Goal: Task Accomplishment & Management: Use online tool/utility

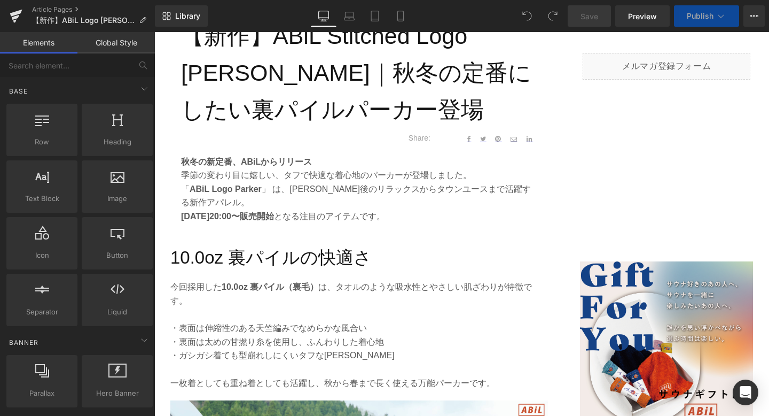
scroll to position [447, 0]
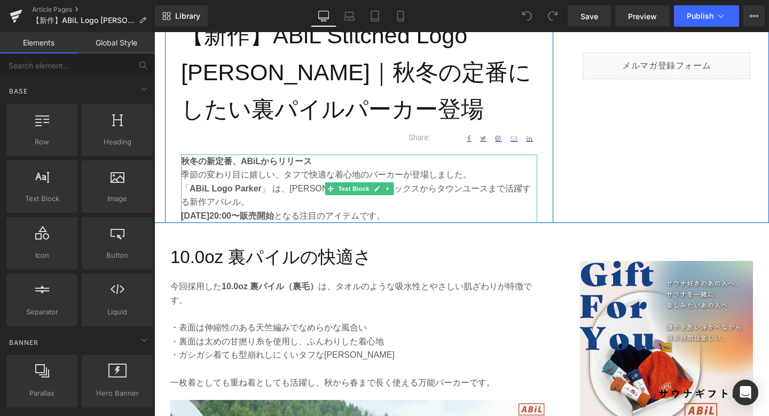
click at [274, 215] on strong "[DATE]20:00〜販売開始" at bounding box center [227, 215] width 93 height 9
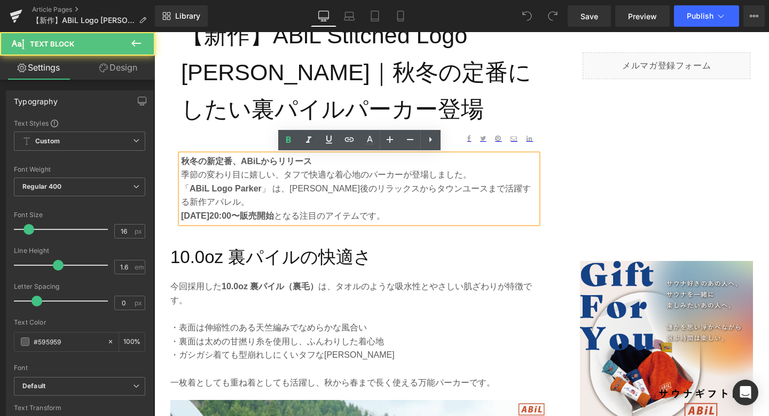
click at [358, 216] on p "[DATE]20:00〜販売開始 となる注目のアイテムです。" at bounding box center [359, 216] width 356 height 14
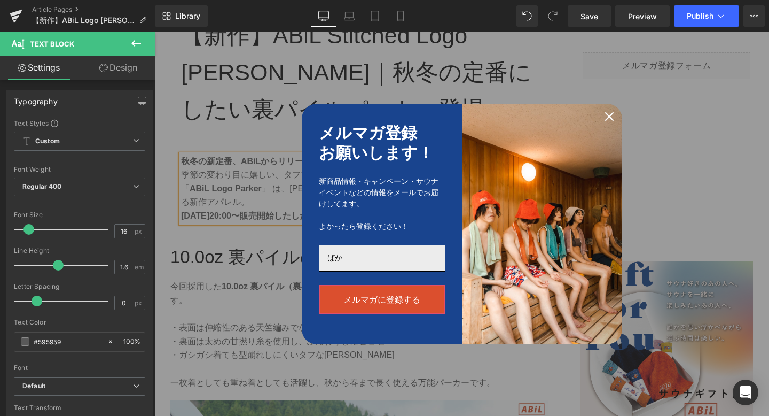
type input "ば"
click at [609, 113] on icon "close icon" at bounding box center [609, 116] width 9 height 9
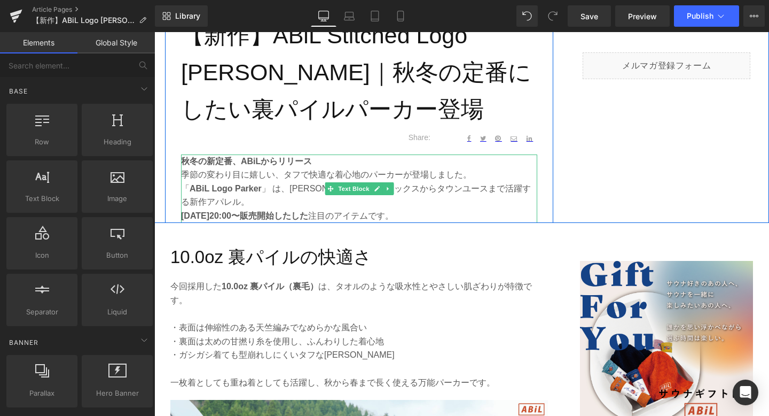
click at [308, 219] on strong "[DATE]20:00〜販売開始したした" at bounding box center [244, 215] width 127 height 9
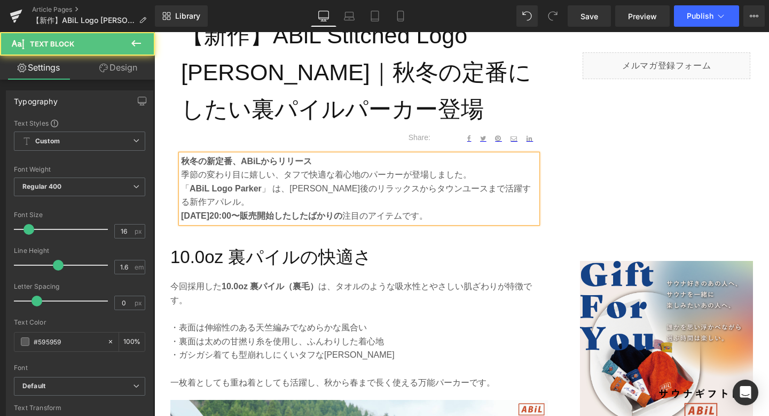
drag, startPoint x: 392, startPoint y: 215, endPoint x: 406, endPoint y: 215, distance: 13.9
click at [406, 215] on p "[DATE]20:00〜販売開始したしたばかりの 注目のアイテムです。" at bounding box center [359, 216] width 356 height 14
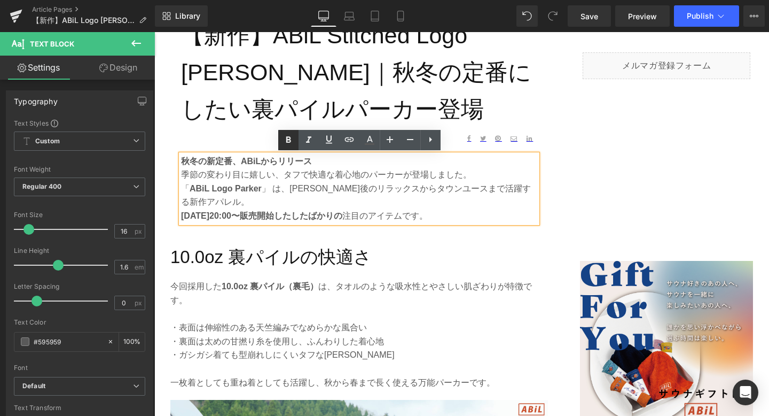
click at [286, 144] on icon at bounding box center [288, 140] width 13 height 13
click at [423, 211] on p "[DATE]20:00〜販売開始したしたばかり の注目のアイテムです。" at bounding box center [359, 216] width 356 height 14
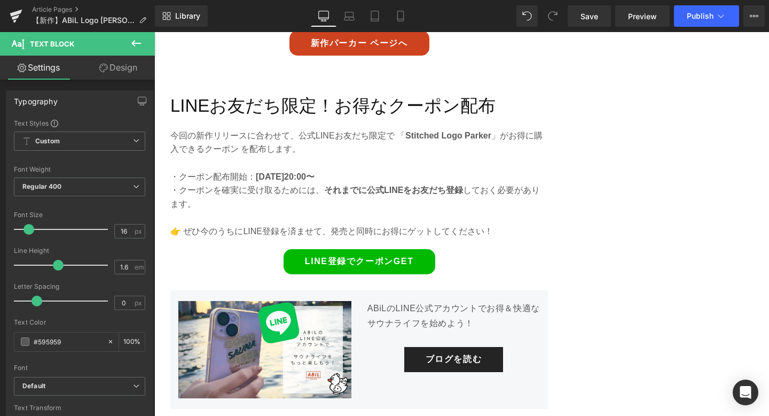
scroll to position [2732, 0]
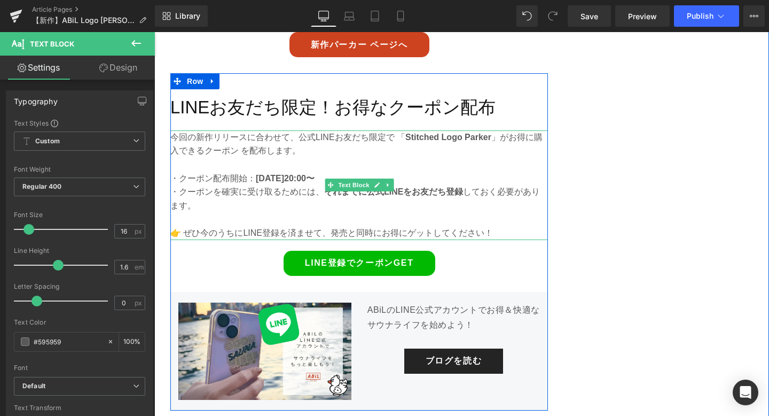
click at [243, 171] on p "・クーポン配布開始： [DATE]20:00〜" at bounding box center [359, 178] width 378 height 14
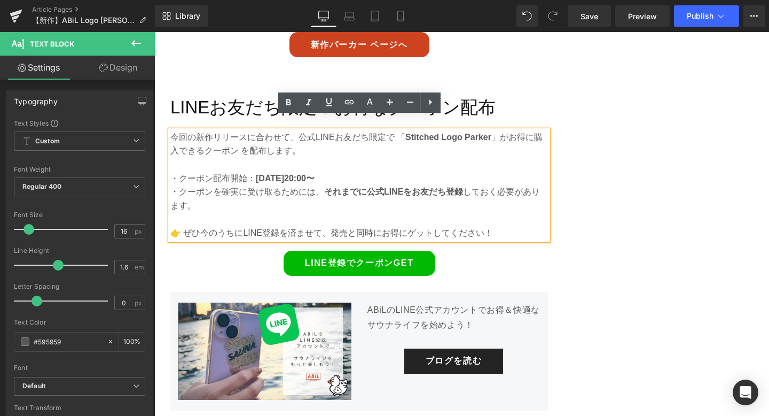
click at [244, 171] on p "・クーポン配布開始： [DATE]20:00〜" at bounding box center [359, 178] width 378 height 14
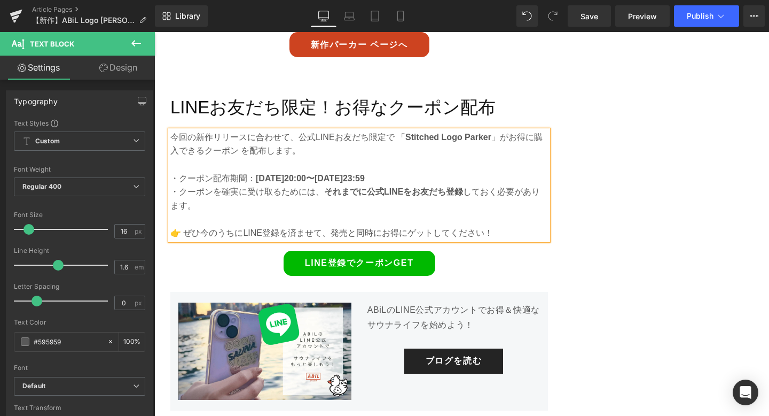
click at [318, 185] on p "・クーポンを確実に受け取るためには、 それまでに公式LINEをお友だち登録 しておく必要があります。" at bounding box center [359, 198] width 378 height 27
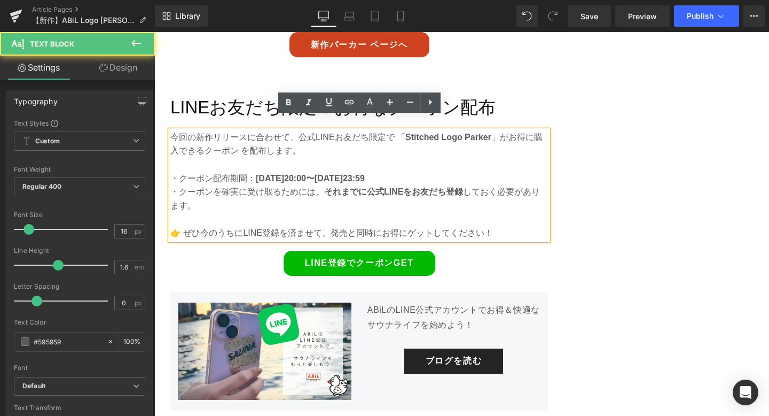
click at [224, 185] on p "・クーポンを確実に受け取るためには、 それまでに公式LINEをお友だち登録 しておく必要があります。" at bounding box center [359, 198] width 378 height 27
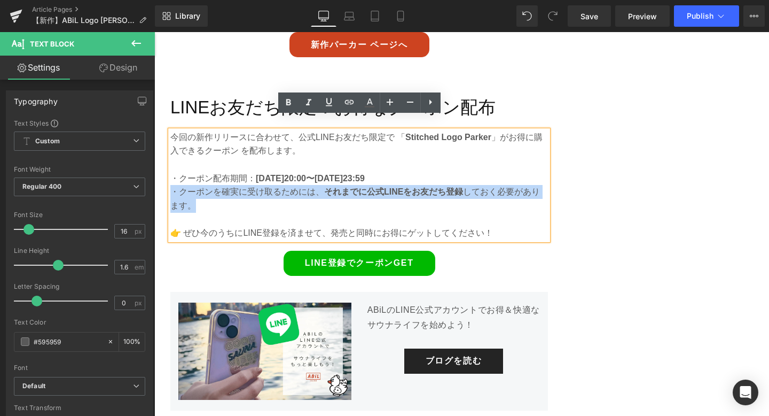
drag, startPoint x: 193, startPoint y: 192, endPoint x: 173, endPoint y: 180, distance: 24.2
click at [173, 185] on p "・クーポンを確実に受け取るためには、 それまでに公式LINEをお友だち登録 しておく必要があります。" at bounding box center [359, 198] width 378 height 27
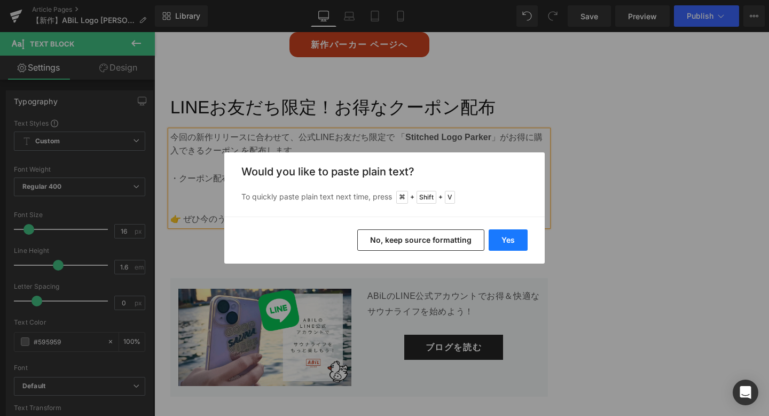
click at [509, 240] on button "Yes" at bounding box center [508, 239] width 39 height 21
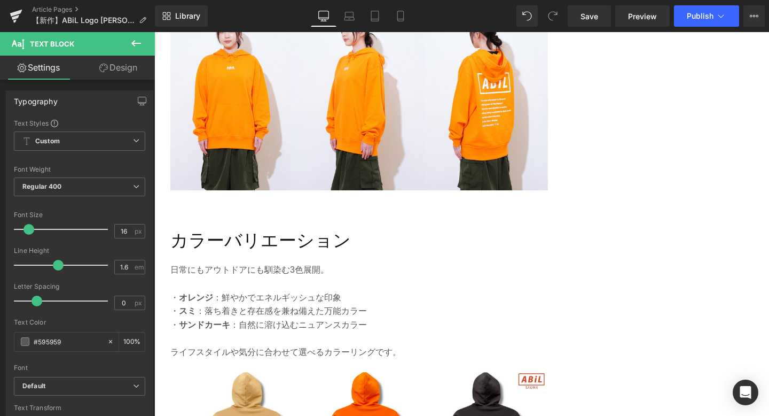
scroll to position [1742, 0]
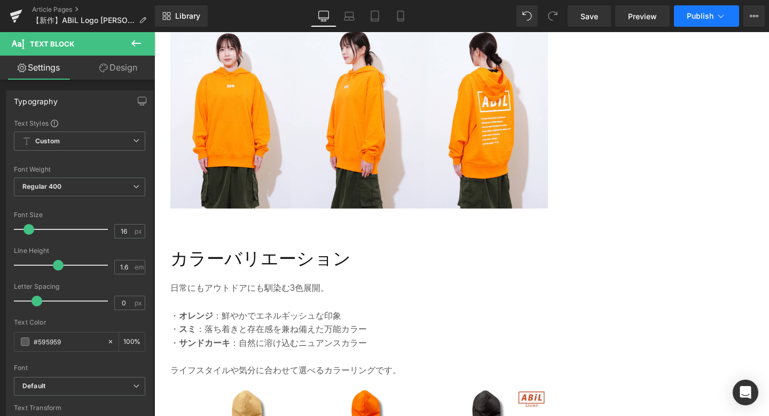
click at [698, 13] on span "Publish" at bounding box center [700, 16] width 27 height 9
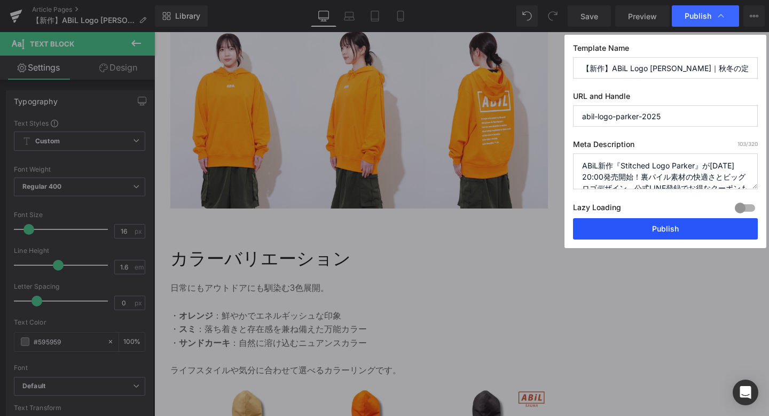
click at [634, 222] on button "Publish" at bounding box center [665, 228] width 185 height 21
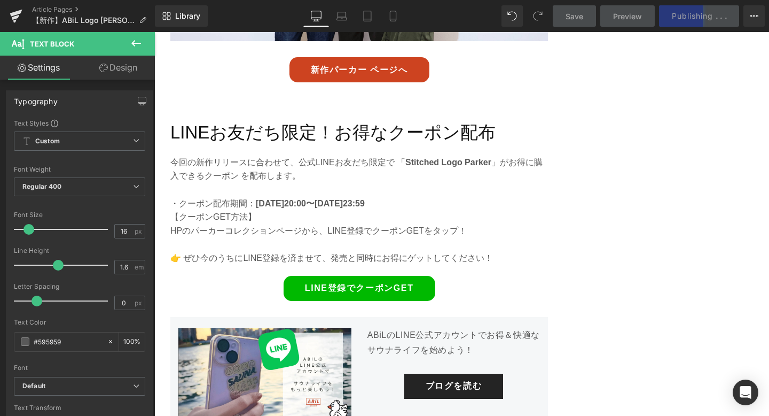
scroll to position [2712, 0]
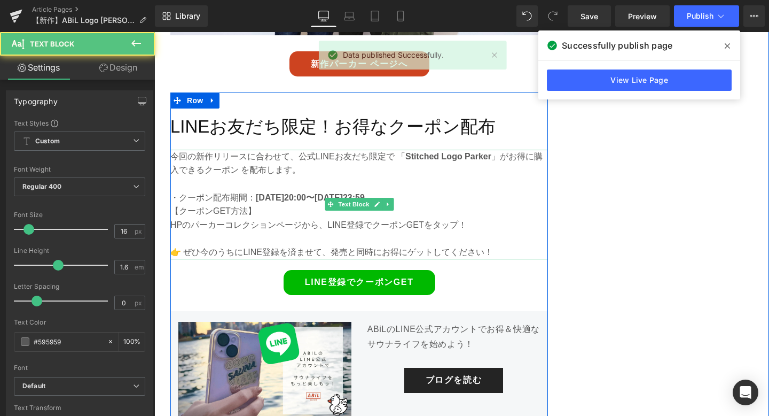
click at [311, 218] on p "HPのパーカーコレクションページから、LINE登録でクーポンGETをタップ！" at bounding box center [359, 225] width 378 height 14
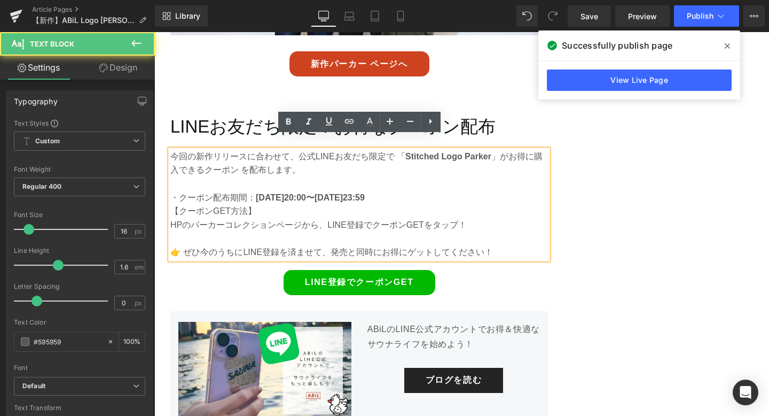
click at [319, 218] on p "HPのパーカーコレクションページから、LINE登録でクーポンGETをタップ！" at bounding box center [359, 225] width 378 height 14
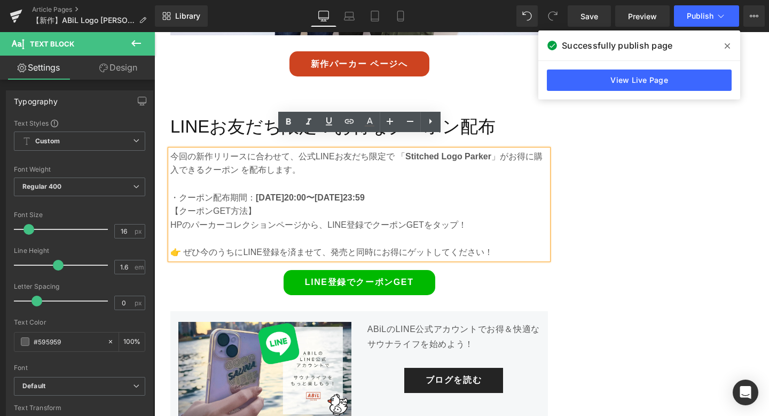
click at [325, 218] on p "HPのパーカーコレクションページから、LINE登録でクーポンGETをタップ！" at bounding box center [359, 225] width 378 height 14
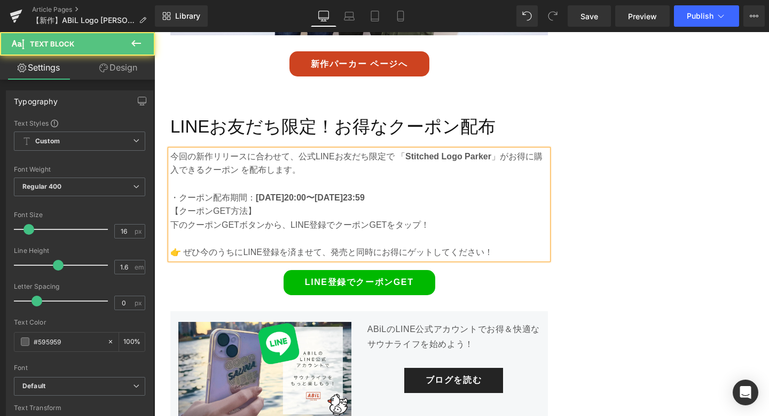
click at [290, 218] on p "下のクーポンGETボタンから、LINE登録でクーポンGETをタップ！" at bounding box center [359, 225] width 378 height 14
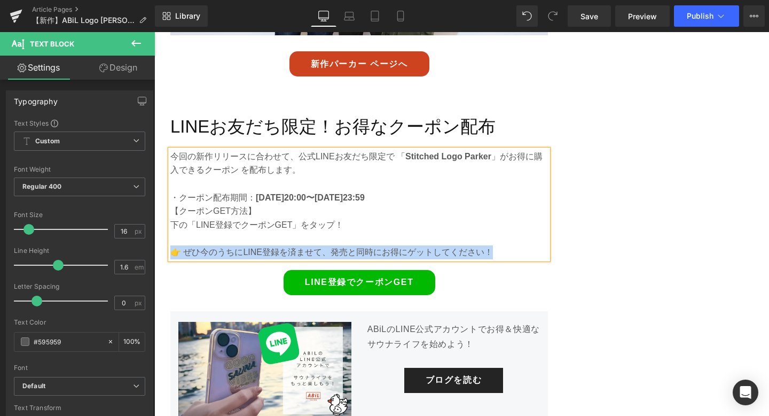
drag, startPoint x: 497, startPoint y: 240, endPoint x: 167, endPoint y: 240, distance: 330.2
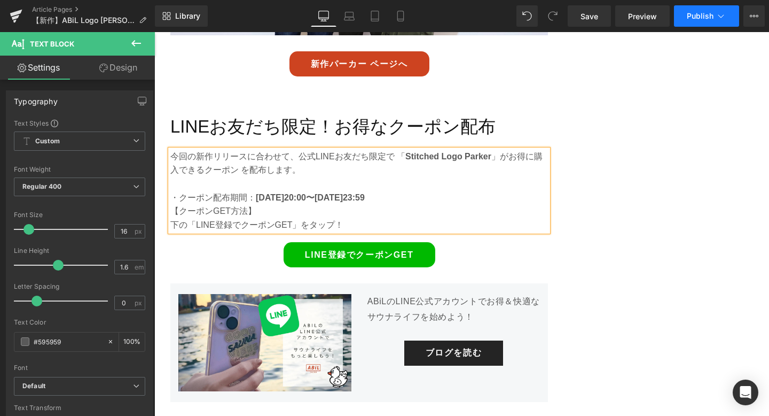
click at [704, 18] on span "Publish" at bounding box center [700, 16] width 27 height 9
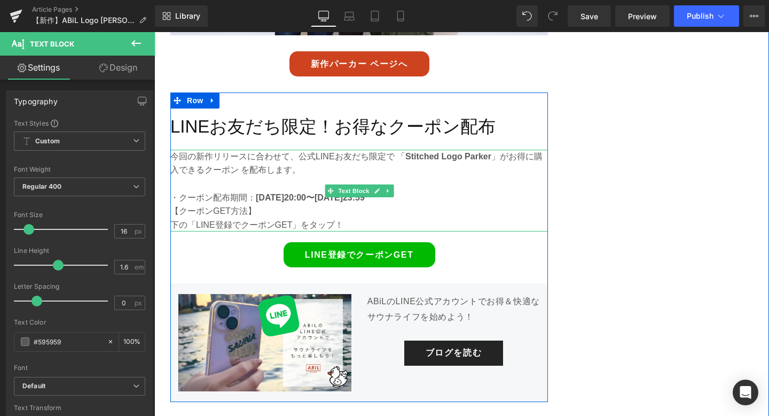
click at [435, 152] on strong "Stitched Logo Parker" at bounding box center [448, 156] width 86 height 9
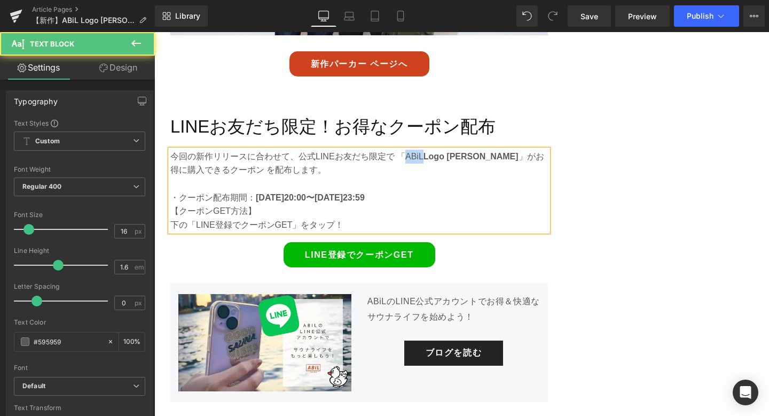
drag, startPoint x: 422, startPoint y: 144, endPoint x: 405, endPoint y: 144, distance: 17.1
click at [405, 150] on p "今回の新作リリースに合わせて、公式LINEお友だち限定で 「ABiL Logo Parker 」がお得に購入できるクーポン を配布します。" at bounding box center [359, 163] width 378 height 27
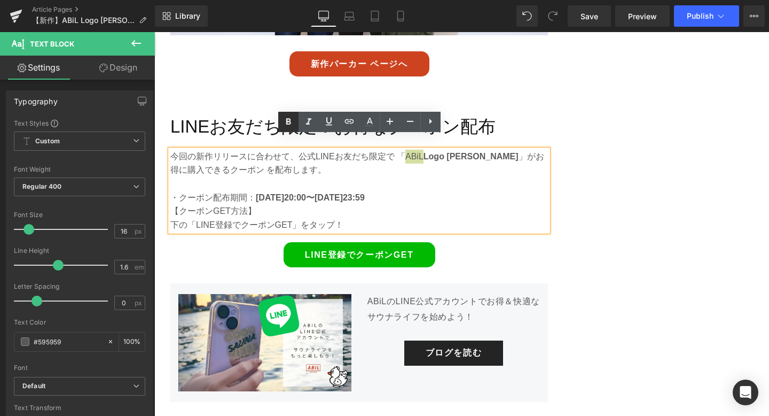
click at [286, 122] on icon at bounding box center [288, 121] width 5 height 6
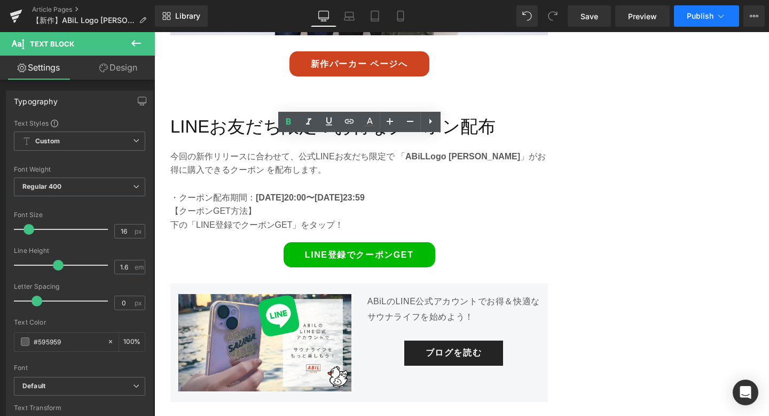
click at [700, 9] on button "Publish" at bounding box center [706, 15] width 65 height 21
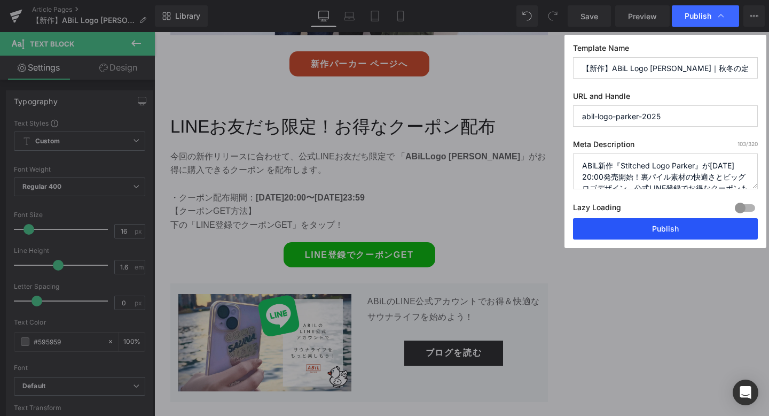
click at [649, 230] on button "Publish" at bounding box center [665, 228] width 185 height 21
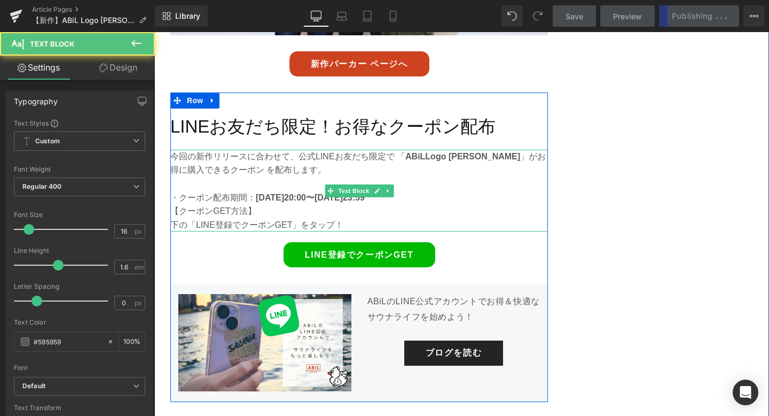
click at [302, 193] on strong "[DATE]20:00〜[DATE]23:59" at bounding box center [310, 197] width 109 height 9
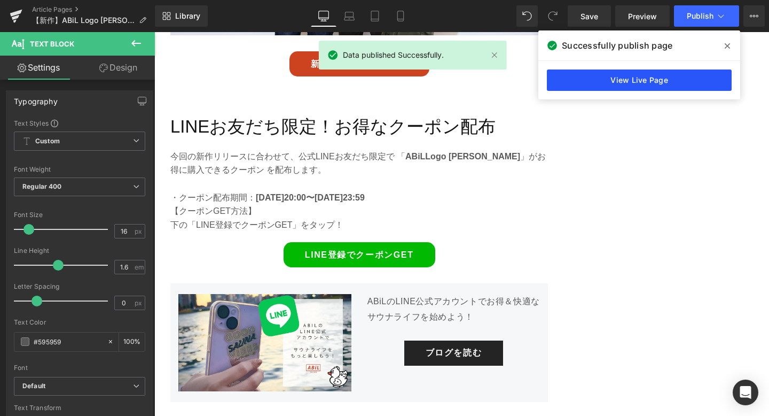
click at [677, 77] on link "View Live Page" at bounding box center [639, 79] width 185 height 21
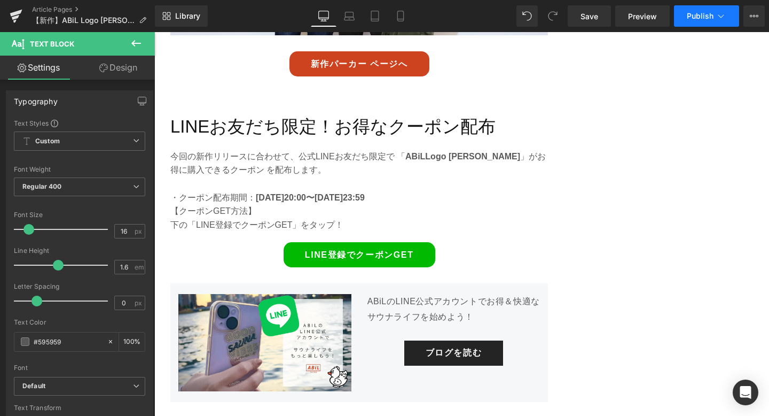
click at [698, 19] on span "Publish" at bounding box center [700, 16] width 27 height 9
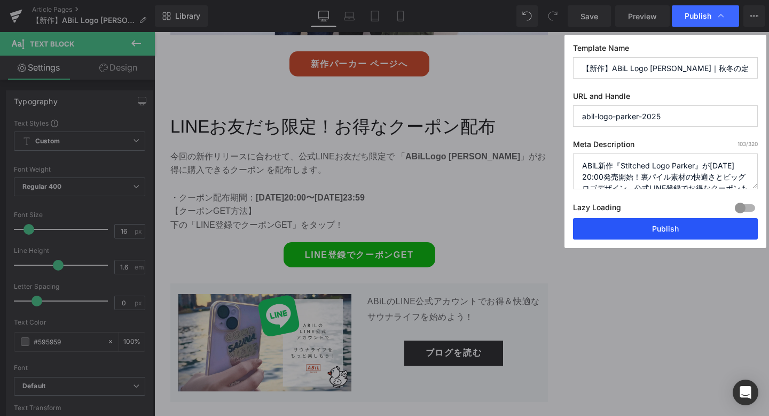
click at [635, 228] on button "Publish" at bounding box center [665, 228] width 185 height 21
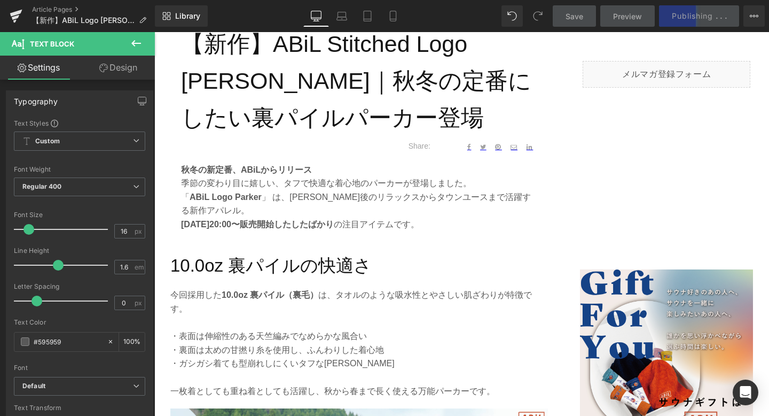
scroll to position [440, 0]
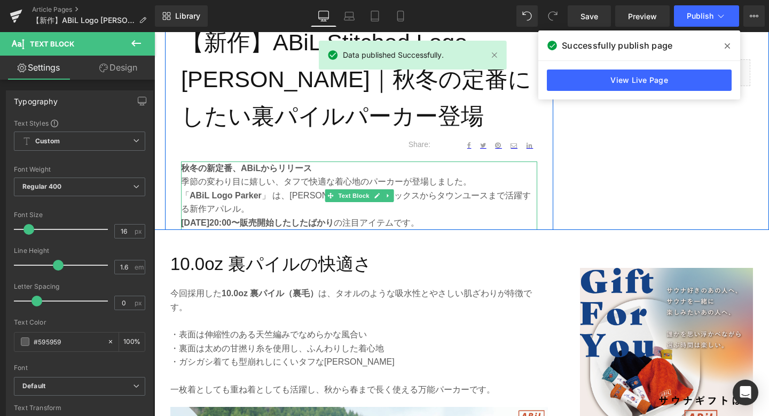
click at [255, 223] on strong "[DATE]20:00〜販売開始したしたばかり" at bounding box center [257, 222] width 153 height 9
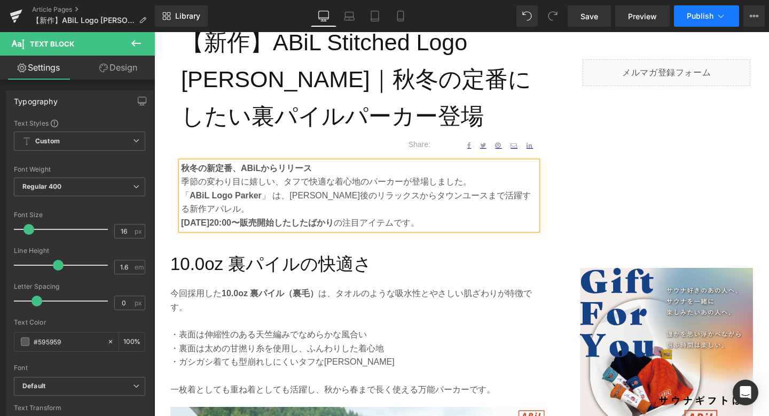
click at [692, 18] on span "Publish" at bounding box center [700, 16] width 27 height 9
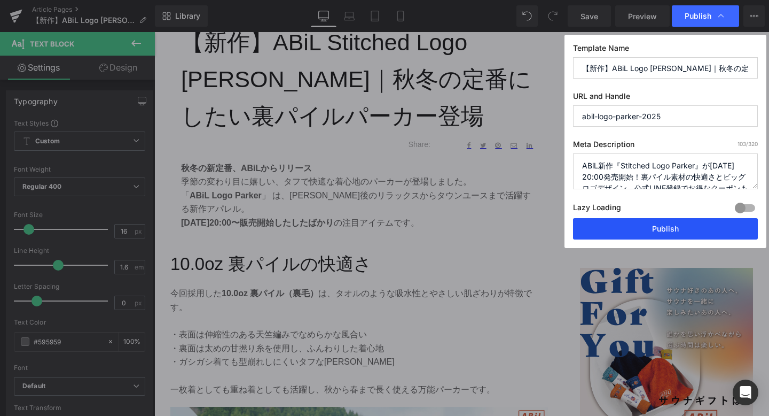
click at [616, 231] on button "Publish" at bounding box center [665, 228] width 185 height 21
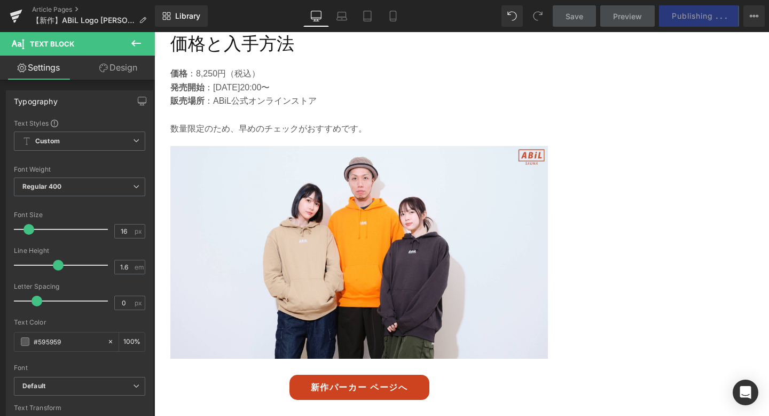
scroll to position [2381, 0]
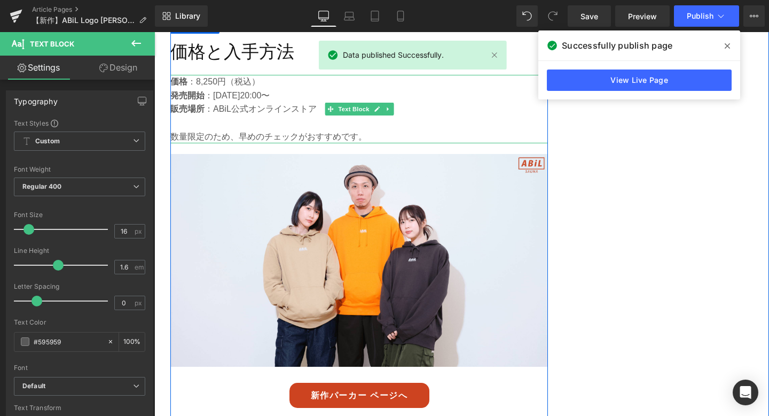
click at [286, 89] on p "発売開始 ：[DATE]20:00〜" at bounding box center [359, 96] width 378 height 14
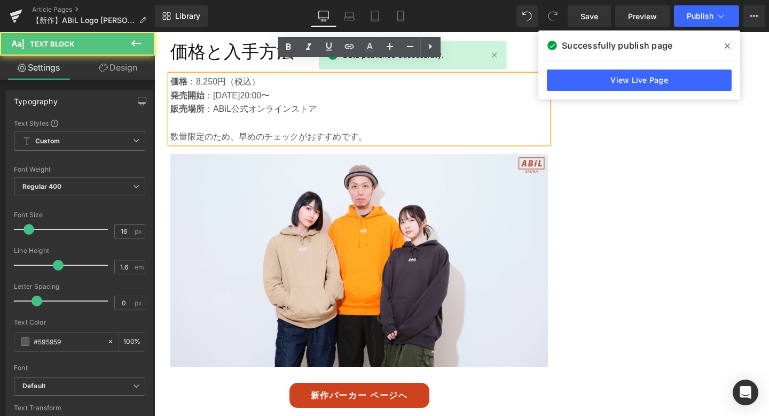
click at [290, 89] on p "発売開始 ：[DATE]20:00〜" at bounding box center [359, 96] width 378 height 14
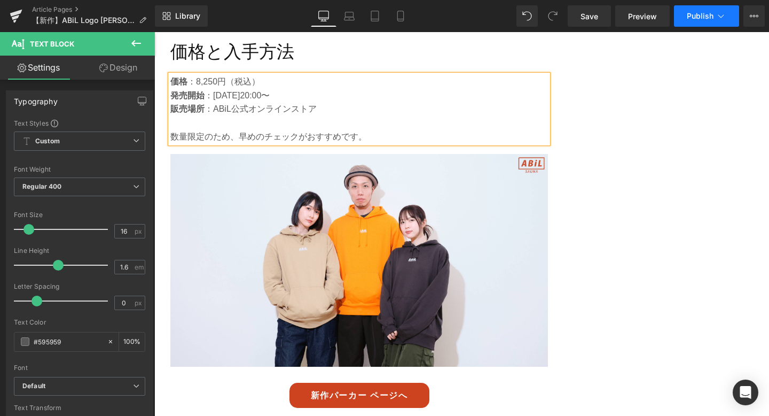
click at [708, 11] on button "Publish" at bounding box center [706, 15] width 65 height 21
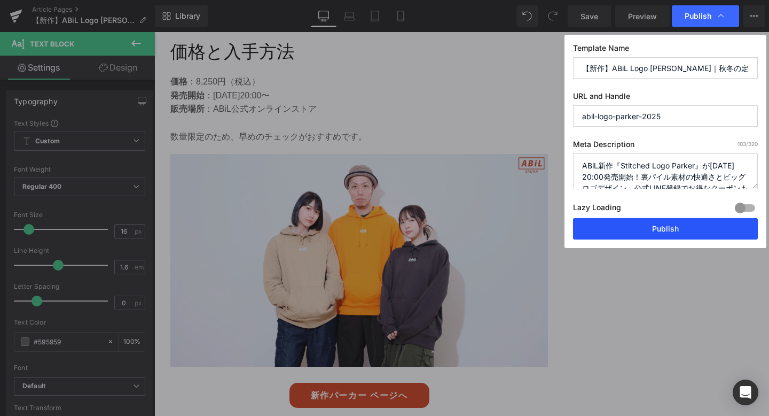
click at [633, 235] on button "Publish" at bounding box center [665, 228] width 185 height 21
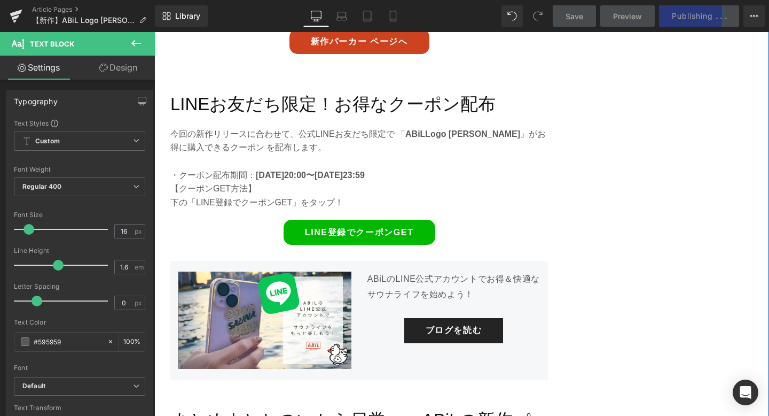
scroll to position [2727, 0]
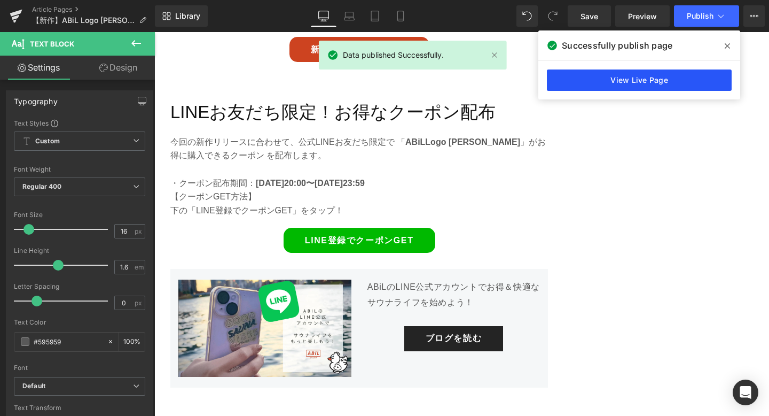
click at [709, 87] on link "View Live Page" at bounding box center [639, 79] width 185 height 21
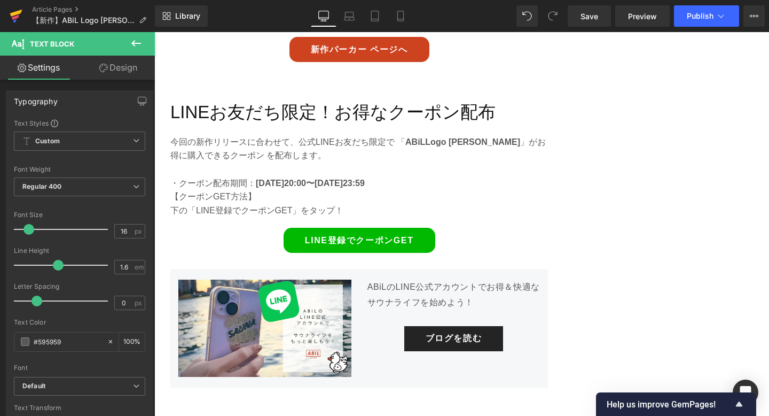
click at [9, 13] on link at bounding box center [16, 16] width 32 height 32
